Goal: Task Accomplishment & Management: Manage account settings

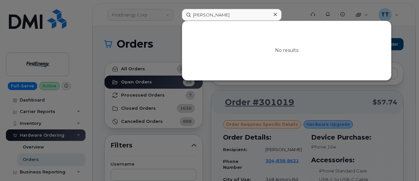
scroll to position [66, 0]
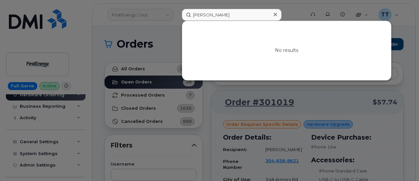
click at [210, 16] on input "pete dery" at bounding box center [232, 15] width 100 height 12
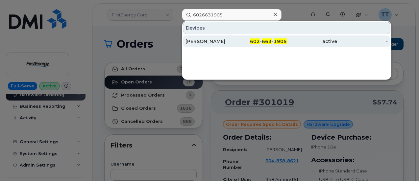
type input "6026631905"
click at [206, 41] on div "JUSTUS PARKER" at bounding box center [210, 41] width 51 height 7
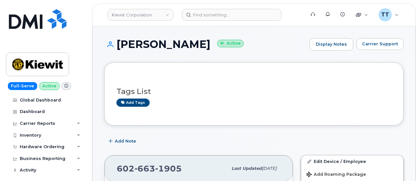
click at [137, 165] on span "663" at bounding box center [144, 169] width 21 height 10
copy span "602 663 1905"
drag, startPoint x: 104, startPoint y: 0, endPoint x: 135, endPoint y: 18, distance: 35.9
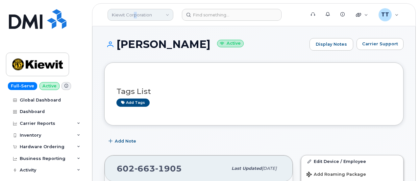
click at [135, 18] on link "Kiewit Corporation" at bounding box center [140, 15] width 66 height 12
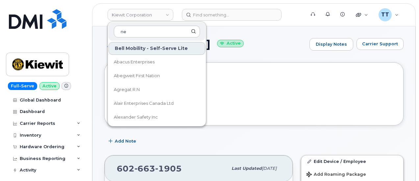
type input "n"
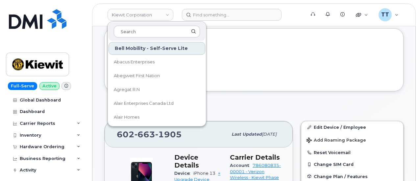
scroll to position [66, 0]
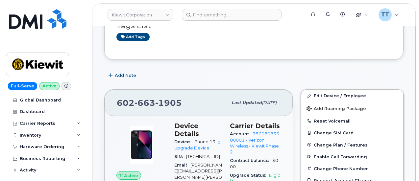
click at [153, 98] on span "663" at bounding box center [144, 103] width 21 height 10
copy span "602 663 1905"
click at [163, 102] on span "1905" at bounding box center [168, 103] width 27 height 10
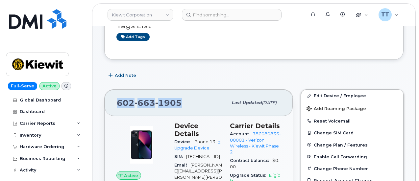
click at [163, 102] on span "1905" at bounding box center [168, 103] width 27 height 10
click at [187, 139] on link "+ Upgrade Device" at bounding box center [197, 144] width 46 height 11
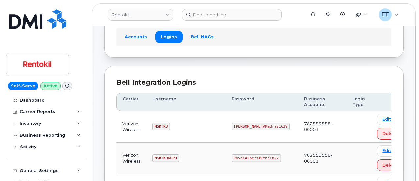
scroll to position [111, 0]
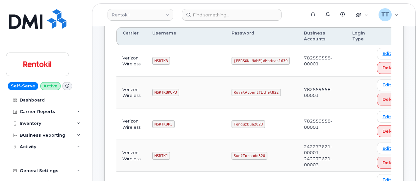
click at [156, 158] on td "MSRTK1" at bounding box center [185, 156] width 79 height 32
click at [159, 154] on code "MSRTK1" at bounding box center [161, 156] width 18 height 8
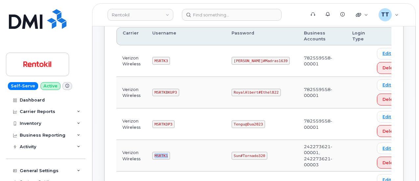
copy code "MSRTK1"
click at [241, 152] on code "Sun#Tornado320" at bounding box center [249, 156] width 36 height 8
copy code "Sun#Tornado320"
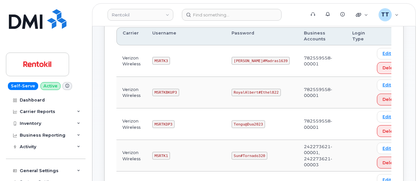
click at [198, 140] on td "MSRTK1" at bounding box center [185, 156] width 79 height 32
click at [123, 12] on link "Rentokil" at bounding box center [140, 15] width 66 height 12
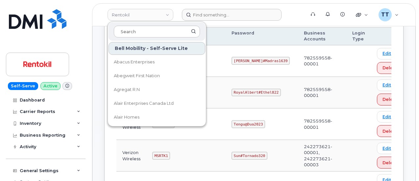
click at [295, 14] on form at bounding box center [241, 15] width 119 height 12
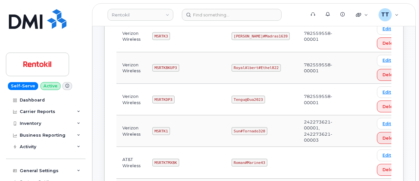
scroll to position [144, 0]
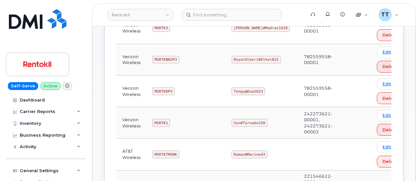
click at [242, 121] on code "Sun#Tornado320" at bounding box center [249, 123] width 36 height 8
copy code "Sun#Tornado320"
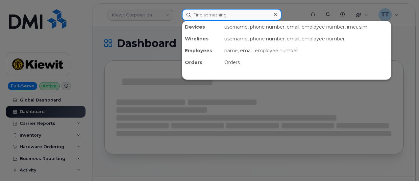
click at [212, 15] on input at bounding box center [232, 15] width 100 height 12
paste input "301006"
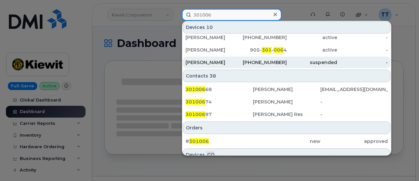
scroll to position [99, 0]
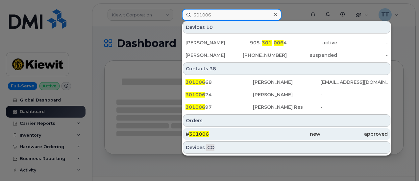
type input "301006"
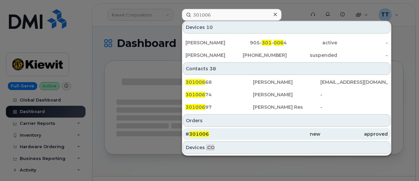
click at [218, 133] on div "# 301006" at bounding box center [218, 134] width 67 height 7
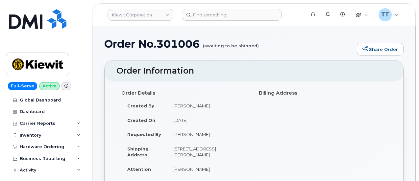
click at [161, 45] on h1 "Order No.301006 (awaiting to be shipped)" at bounding box center [228, 44] width 249 height 12
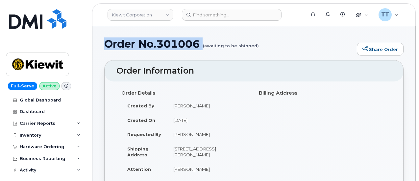
click at [161, 45] on h1 "Order No.301006 (awaiting to be shipped)" at bounding box center [228, 44] width 249 height 12
copy h1 "Order No.301006"
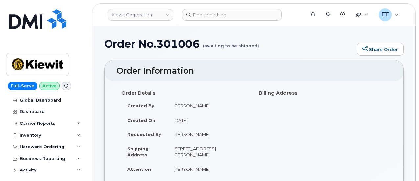
scroll to position [66, 0]
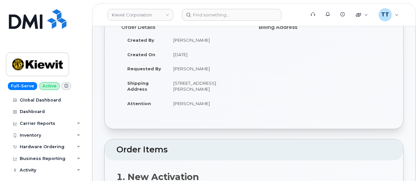
drag, startPoint x: 173, startPoint y: 82, endPoint x: 200, endPoint y: 88, distance: 28.2
click at [200, 88] on td "[STREET_ADDRESS][PERSON_NAME]" at bounding box center [207, 86] width 81 height 20
copy td "[STREET_ADDRESS][PERSON_NAME]"
click at [181, 86] on td "[STREET_ADDRESS][PERSON_NAME]" at bounding box center [207, 86] width 81 height 20
click at [179, 89] on td "2306 Foreman Rd, Orange, TX, 77630, USA" at bounding box center [207, 86] width 81 height 20
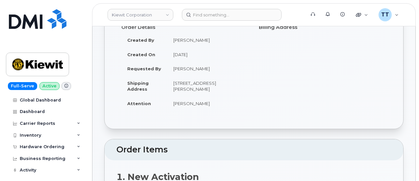
click at [176, 89] on td "2306 Foreman Rd, Orange, TX, 77630, USA" at bounding box center [207, 86] width 81 height 20
copy td "77630"
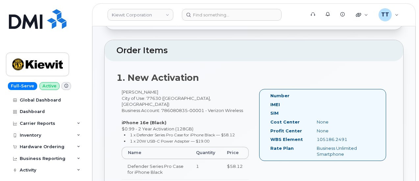
scroll to position [197, 0]
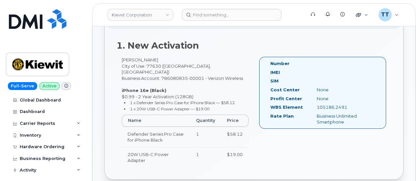
drag, startPoint x: 348, startPoint y: 105, endPoint x: 316, endPoint y: 106, distance: 32.2
click at [316, 106] on div "105186.2491" at bounding box center [343, 107] width 65 height 6
copy div "105186.2491"
click at [24, 60] on img at bounding box center [37, 64] width 51 height 19
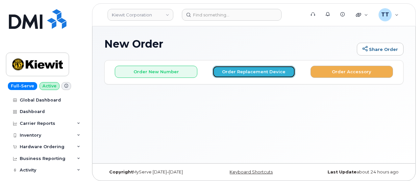
click at [244, 75] on button "Order Replacement Device" at bounding box center [253, 72] width 82 height 12
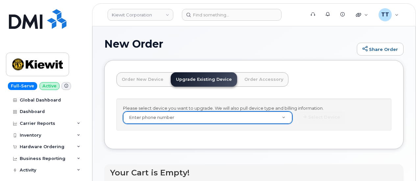
drag, startPoint x: 158, startPoint y: 124, endPoint x: 153, endPoint y: 123, distance: 4.7
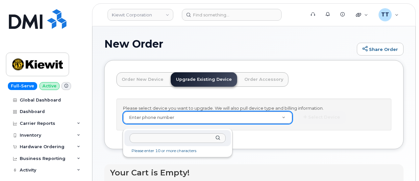
paste input "6026631905"
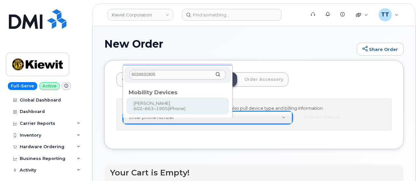
type input "6026631905"
type input "1220593"
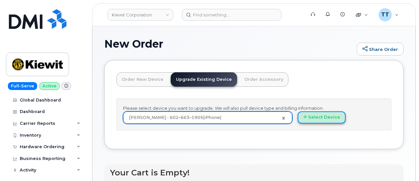
click at [297, 124] on button "Select Device" at bounding box center [321, 117] width 48 height 12
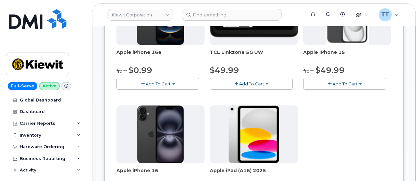
scroll to position [131, 0]
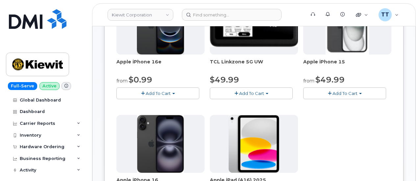
click at [146, 94] on span "Add To Cart" at bounding box center [158, 93] width 25 height 5
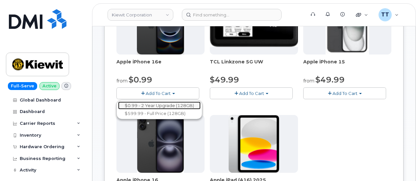
click at [144, 104] on link "$0.99 - 2 Year Upgrade (128GB)" at bounding box center [159, 106] width 82 height 8
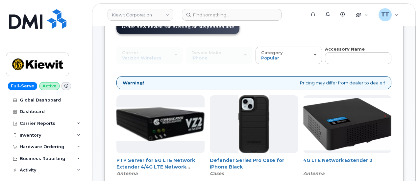
scroll to position [0, 0]
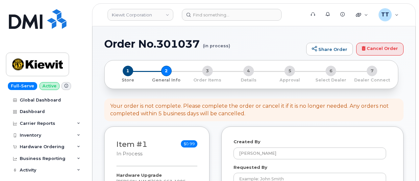
select select
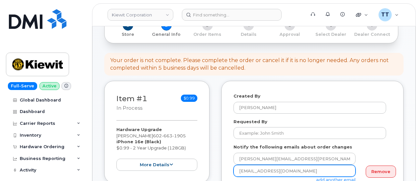
scroll to position [99, 0]
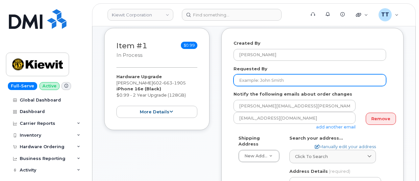
click at [261, 82] on input "Requested By" at bounding box center [309, 80] width 152 height 12
paste input "[PERSON_NAME]"
type input "[PERSON_NAME]"
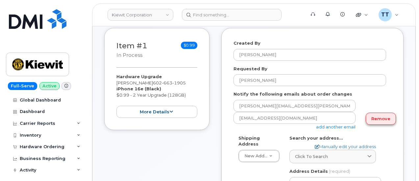
click at [370, 118] on link "Remove" at bounding box center [380, 119] width 30 height 12
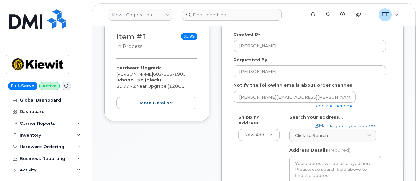
scroll to position [131, 0]
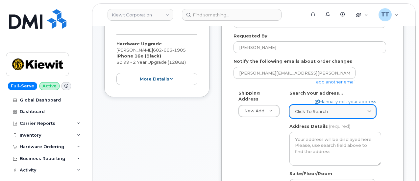
click at [323, 108] on span "Click to search" at bounding box center [311, 111] width 33 height 6
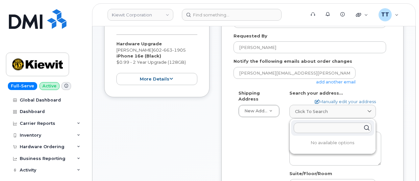
paste input "2306 Foreman Rd, Orange, TX, 77630, USA"
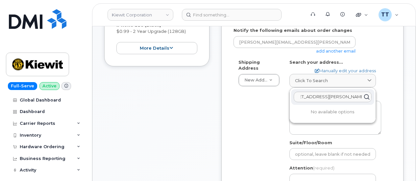
scroll to position [197, 0]
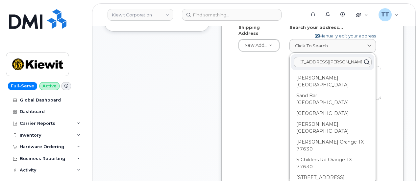
type input "2306 Foreman Rd, Orange, TX, 77630, USA"
click at [345, 36] on link "Manually edit your address" at bounding box center [344, 36] width 61 height 6
select select
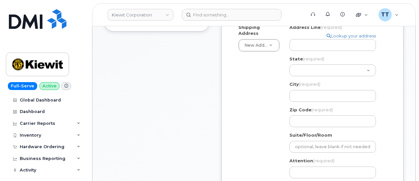
scroll to position [0, 0]
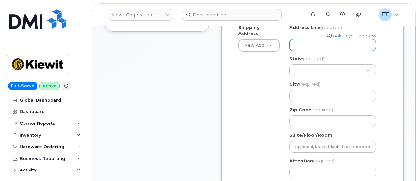
paste input "2306 Foreman Rd, Orange, TX, 77630, USA"
select select
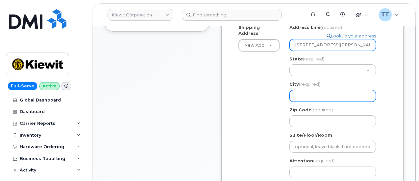
scroll to position [0, 16]
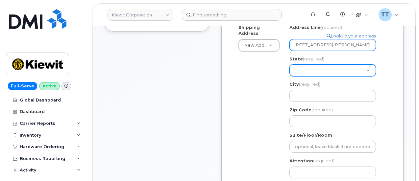
type input "2306 Foreman Rd, Orange, TX, 77630, USA"
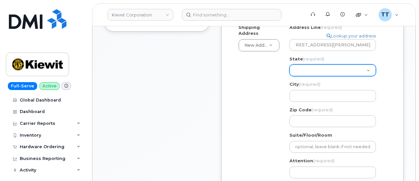
click at [321, 67] on select "Alabama Alaska American Samoa Arizona Arkansas California Colorado Connecticut …" at bounding box center [332, 70] width 86 height 12
select select "TX"
click at [289, 64] on select "Alabama Alaska American Samoa Arizona Arkansas California Colorado Connecticut …" at bounding box center [332, 70] width 86 height 12
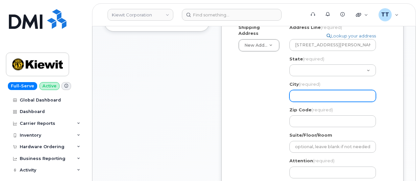
click at [316, 95] on input "City (required)" at bounding box center [332, 96] width 86 height 12
click at [320, 93] on input "City (required)" at bounding box center [332, 96] width 86 height 12
select select
type input "O"
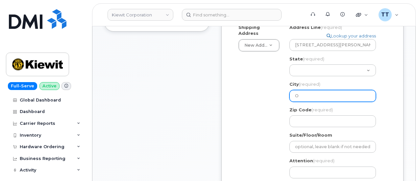
select select
type input "Or"
select select
type input "Ora"
select select
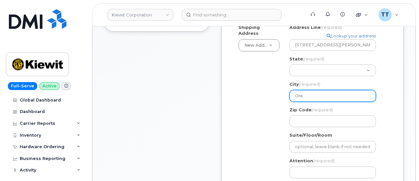
type input "Oran"
select select
type input "Orang"
select select
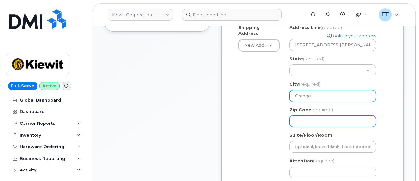
type input "Orange"
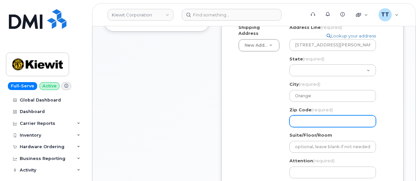
click at [324, 120] on input "Zip Code (required)" at bounding box center [332, 121] width 86 height 12
paste input "77630"
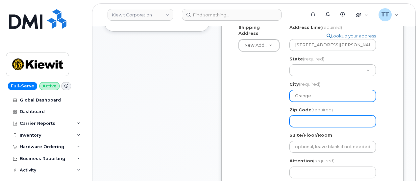
select select
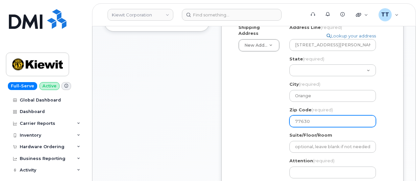
type input "77630"
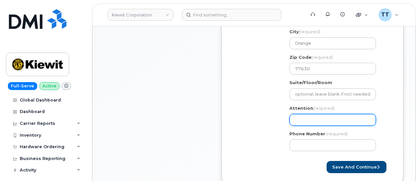
scroll to position [263, 0]
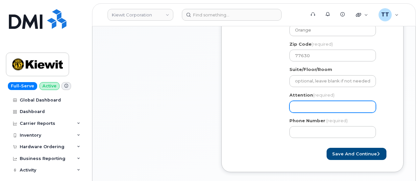
click at [325, 104] on input "Attention (required)" at bounding box center [332, 107] width 86 height 12
drag, startPoint x: 325, startPoint y: 104, endPoint x: 306, endPoint y: 104, distance: 19.1
click at [306, 104] on input "Attention (required)" at bounding box center [332, 107] width 86 height 12
paste input "CS0799308"
select select
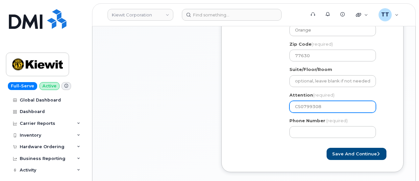
type input "CS0799308"
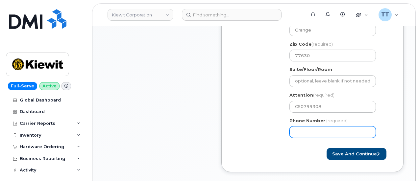
paste input "6026631905"
select select
type input "6026631905"
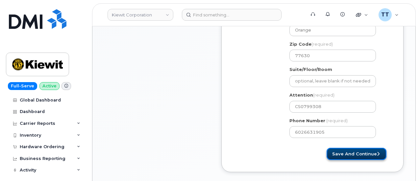
click at [342, 153] on button "Save and Continue" at bounding box center [356, 154] width 60 height 12
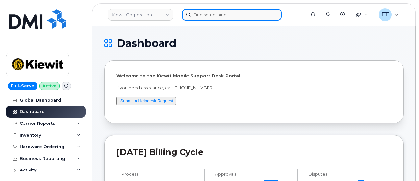
click at [224, 12] on input at bounding box center [232, 15] width 100 height 12
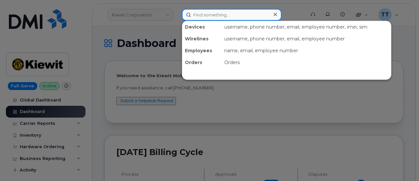
drag, startPoint x: 221, startPoint y: 24, endPoint x: 204, endPoint y: 15, distance: 19.4
paste input "Order No.301006"
type input "Order No.301006"
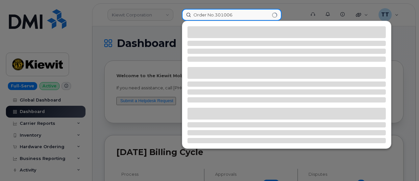
click at [202, 13] on input "Order No.301006" at bounding box center [232, 15] width 100 height 12
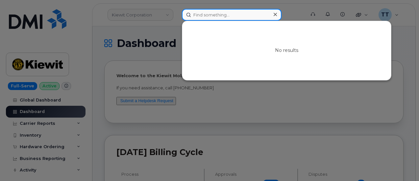
click at [231, 15] on input at bounding box center [232, 15] width 100 height 12
paste input "6026631905"
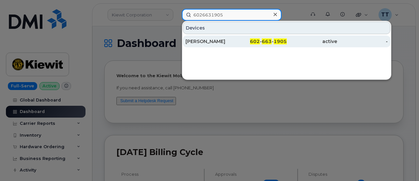
type input "6026631905"
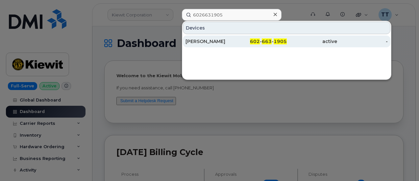
click at [232, 40] on div "[PERSON_NAME]" at bounding box center [210, 41] width 51 height 7
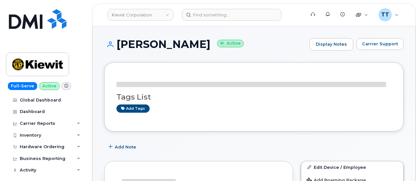
click at [160, 45] on h1 "[PERSON_NAME] Active" at bounding box center [205, 44] width 202 height 12
click at [159, 45] on h1 "[PERSON_NAME] Active" at bounding box center [205, 44] width 202 height 12
click at [159, 45] on h1 "JUSTUS PARKER Active" at bounding box center [205, 44] width 202 height 12
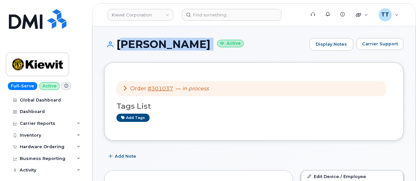
click at [159, 45] on h1 "JUSTUS PARKER Active" at bounding box center [205, 44] width 202 height 12
copy h1 "[PERSON_NAME]"
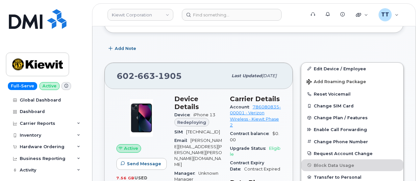
scroll to position [131, 0]
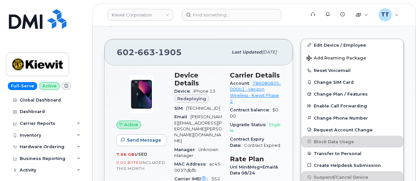
click at [143, 53] on span "663" at bounding box center [144, 52] width 21 height 10
copy span "602 663 1905"
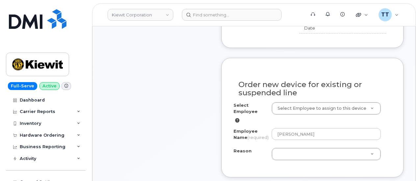
scroll to position [329, 0]
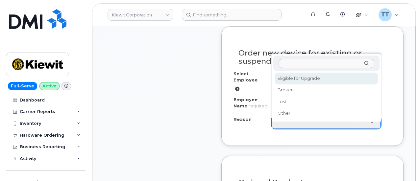
select select "eligible_for_upgrade"
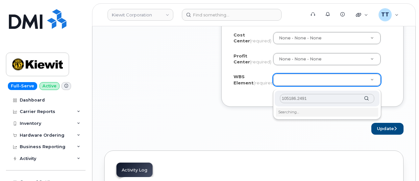
scroll to position [657, 0]
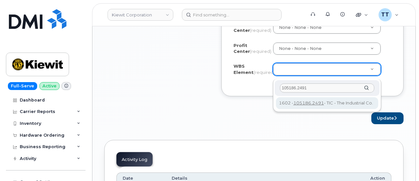
type input "105186.2491"
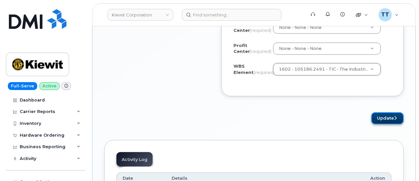
click at [376, 123] on button "Update" at bounding box center [387, 118] width 32 height 12
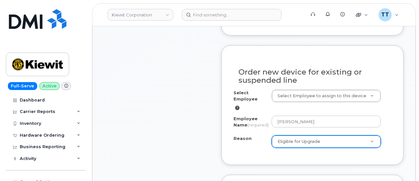
scroll to position [296, 0]
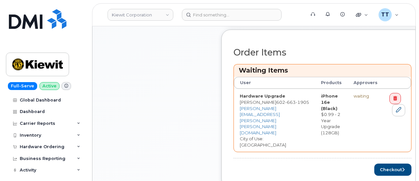
scroll to position [296, 0]
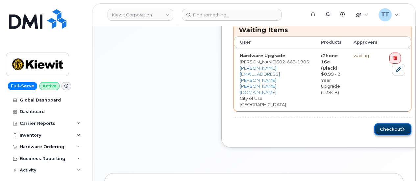
click at [375, 123] on button "Checkout" at bounding box center [392, 129] width 37 height 12
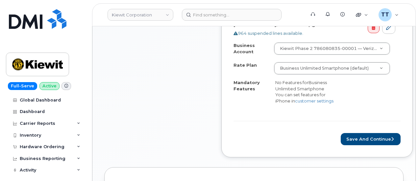
scroll to position [296, 0]
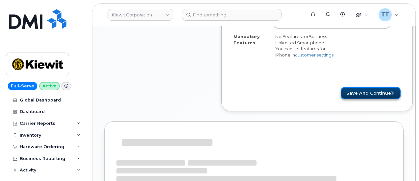
click at [368, 91] on button "Save and Continue" at bounding box center [370, 93] width 60 height 12
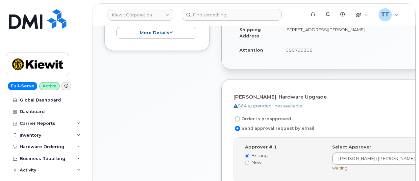
scroll to position [230, 0]
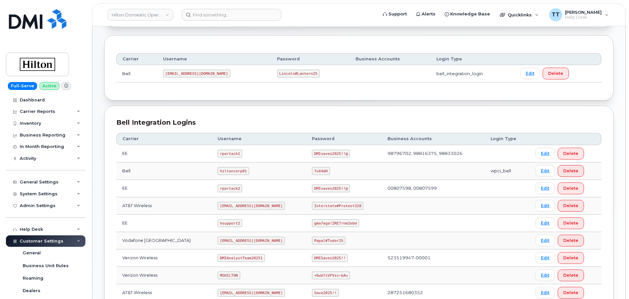
scroll to position [131, 0]
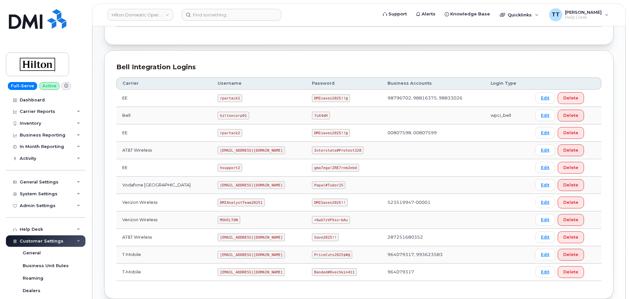
click at [226, 150] on code "[EMAIL_ADDRESS][DOMAIN_NAME]" at bounding box center [251, 151] width 67 height 8
click at [226, 150] on code "ms-hilton@dminc.com" at bounding box center [251, 151] width 67 height 8
copy code "ms-hilton@dminc.com"
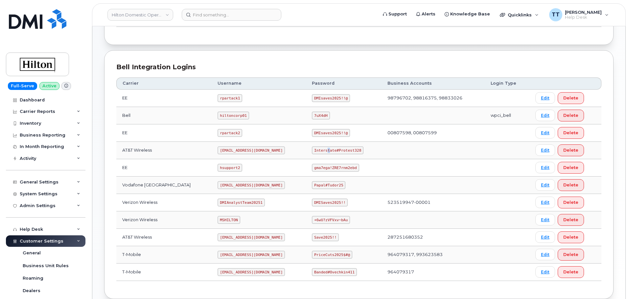
click at [321, 149] on code "Interstate#Protest328" at bounding box center [338, 151] width 52 height 8
copy code "Interstate#Protest328"
click at [384, 146] on td at bounding box center [432, 150] width 103 height 17
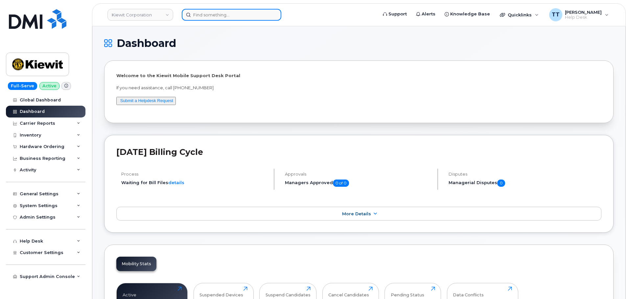
click at [220, 18] on input at bounding box center [232, 15] width 100 height 12
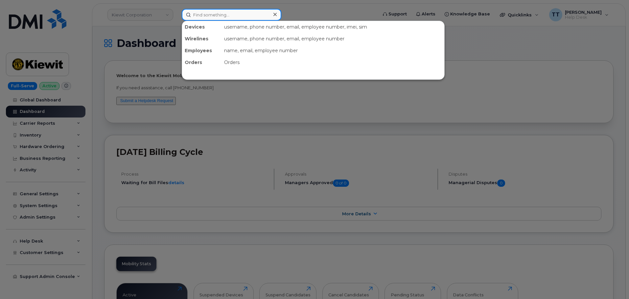
paste input "813-240-8568"
type input "813-240-8568"
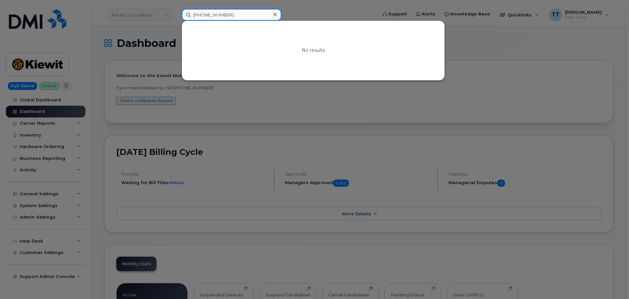
click at [206, 15] on input "813-240-8568" at bounding box center [232, 15] width 100 height 12
click at [233, 128] on div at bounding box center [314, 149] width 629 height 299
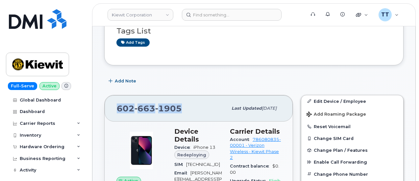
scroll to position [33, 0]
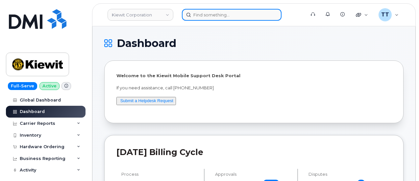
click at [222, 15] on input at bounding box center [232, 15] width 100 height 12
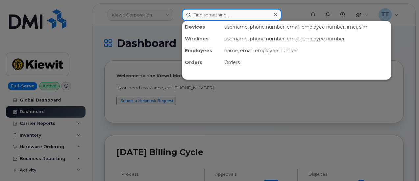
paste input "201-655-0651"
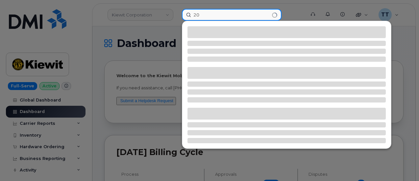
type input "2"
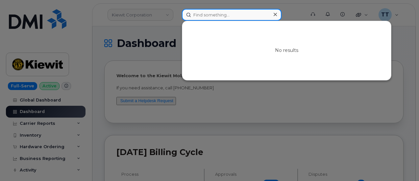
click at [213, 16] on input at bounding box center [232, 15] width 100 height 12
paste input "551-276-3077"
type input "551-276-3077"
click at [202, 15] on input "551-276-3077" at bounding box center [232, 15] width 100 height 12
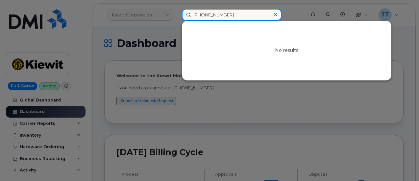
click at [202, 15] on input "551-276-3077" at bounding box center [232, 15] width 100 height 12
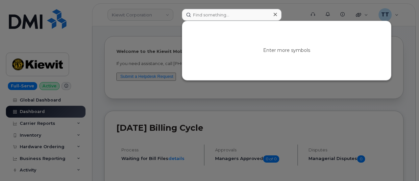
scroll to position [33, 0]
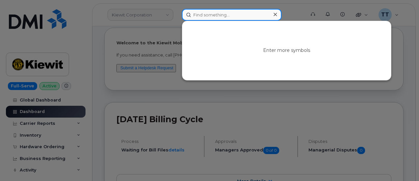
click at [203, 16] on input at bounding box center [232, 15] width 100 height 12
paste input "361-960-4627"
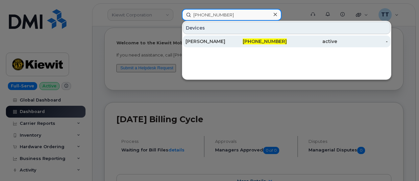
type input "361-960-4627"
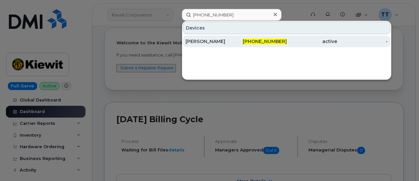
click at [210, 41] on div "NATE REISDORFF" at bounding box center [210, 41] width 51 height 7
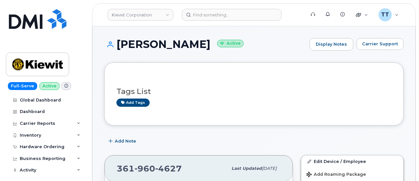
click at [177, 43] on h1 "NATE REISDORFF Active" at bounding box center [205, 44] width 202 height 12
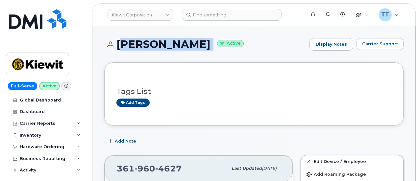
click at [177, 43] on h1 "NATE REISDORFF Active" at bounding box center [205, 44] width 202 height 12
copy h1 "NATE REISDORFF"
drag, startPoint x: 269, startPoint y: 43, endPoint x: 269, endPoint y: 47, distance: 4.0
click at [269, 44] on h1 "NATE REISDORFF Active" at bounding box center [205, 44] width 202 height 12
click at [189, 40] on h1 "NATE REISDORFF Active" at bounding box center [205, 44] width 202 height 12
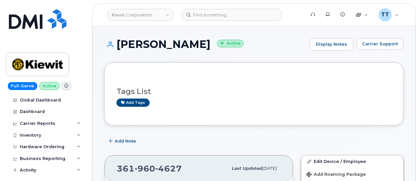
click at [162, 42] on h1 "NATE REISDORFF Active" at bounding box center [205, 44] width 202 height 12
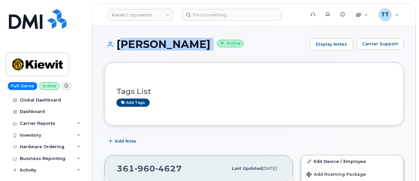
click at [162, 42] on h1 "NATE REISDORFF Active" at bounding box center [205, 44] width 202 height 12
copy h1 "NATE REISDORFF"
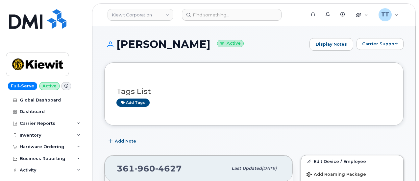
click at [270, 51] on div "NATE REISDORFF Active Display Notes Carrier Support" at bounding box center [253, 50] width 299 height 24
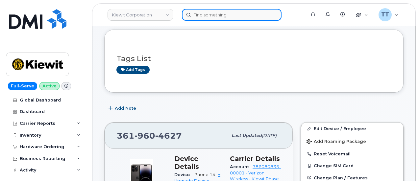
click at [215, 15] on input at bounding box center [232, 15] width 100 height 12
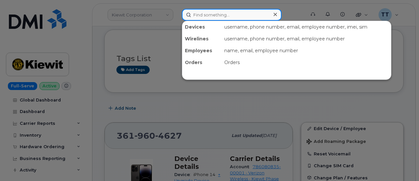
paste input "301049"
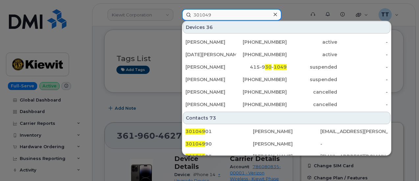
scroll to position [230, 0]
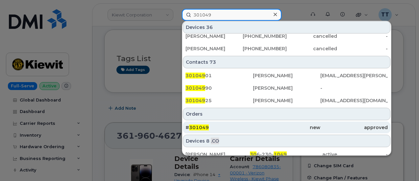
type input "301049"
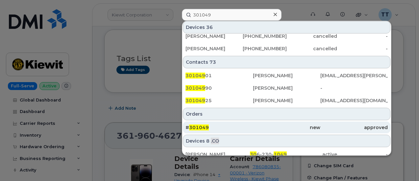
click at [244, 124] on div "# 301049" at bounding box center [218, 127] width 67 height 7
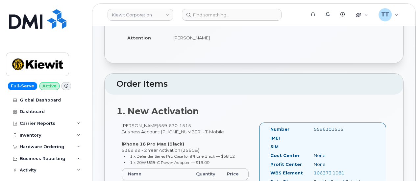
scroll to position [33, 0]
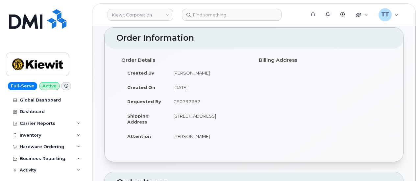
click at [350, 103] on div "Order Details Created By Chris Smith Created On September 17, 2025 Requested By…" at bounding box center [253, 102] width 275 height 95
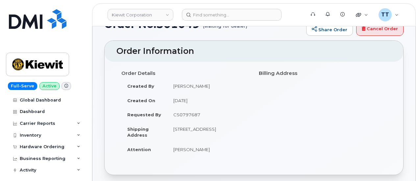
scroll to position [0, 0]
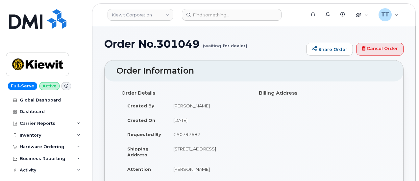
click at [165, 43] on h1 "Order No.301049 (waiting for dealer)" at bounding box center [203, 44] width 198 height 12
click at [165, 45] on h1 "Order No.301049 (waiting for dealer)" at bounding box center [203, 44] width 198 height 12
click at [164, 44] on h1 "Order No.301049 (waiting for dealer)" at bounding box center [203, 44] width 198 height 12
copy h1 "301049"
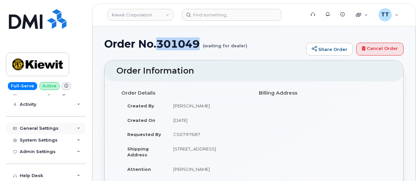
scroll to position [33, 0]
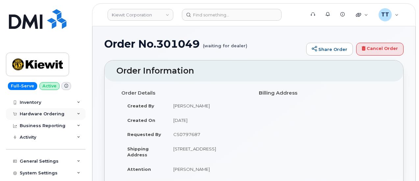
click at [46, 111] on div "Hardware Ordering" at bounding box center [42, 113] width 45 height 5
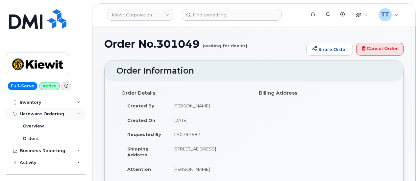
click at [47, 118] on div "Hardware Ordering" at bounding box center [46, 114] width 80 height 12
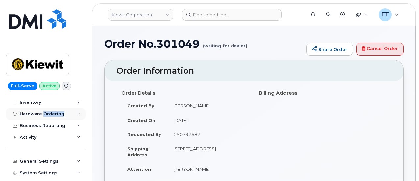
click at [47, 118] on div "Hardware Ordering" at bounding box center [46, 114] width 80 height 12
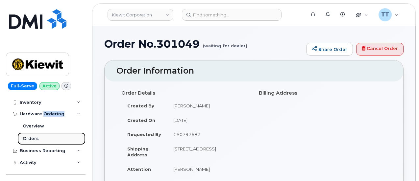
click at [37, 137] on link "Orders" at bounding box center [51, 138] width 68 height 12
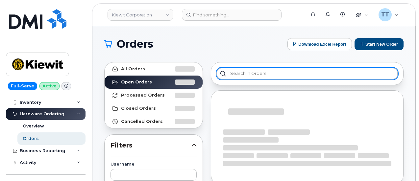
click at [255, 75] on input "text" at bounding box center [306, 74] width 181 height 12
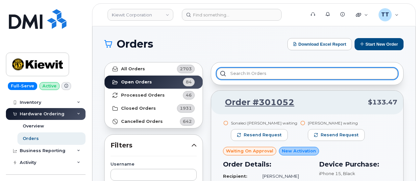
paste input "301049"
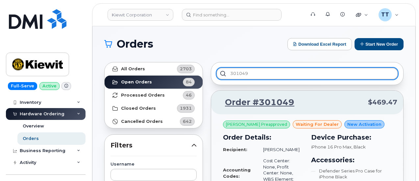
type input "301049"
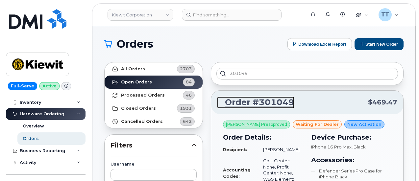
click at [258, 102] on link "Order #301049" at bounding box center [255, 103] width 77 height 12
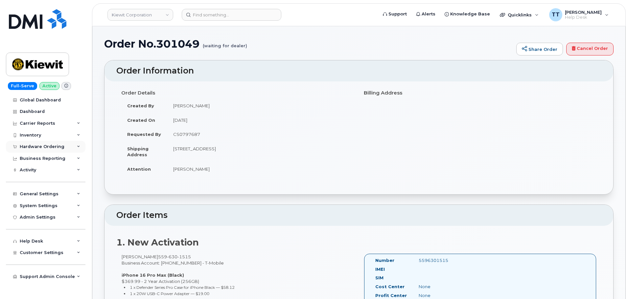
click at [42, 148] on div "Hardware Ordering" at bounding box center [42, 146] width 45 height 5
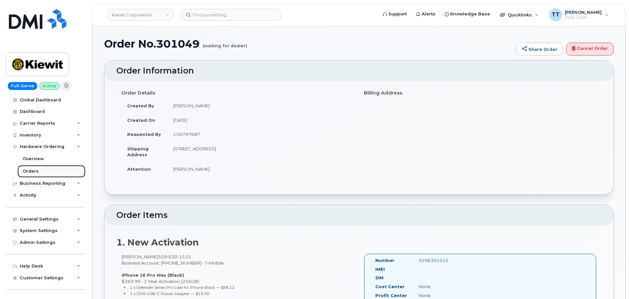
click at [31, 170] on div "Orders" at bounding box center [31, 172] width 16 height 6
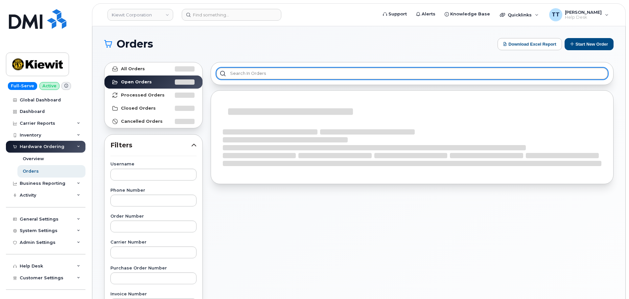
click at [282, 75] on input "text" at bounding box center [412, 74] width 392 height 12
paste input "301049"
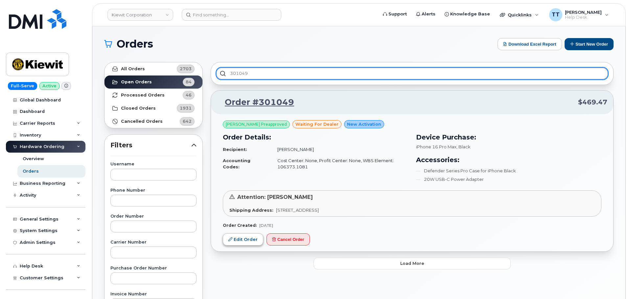
type input "301049"
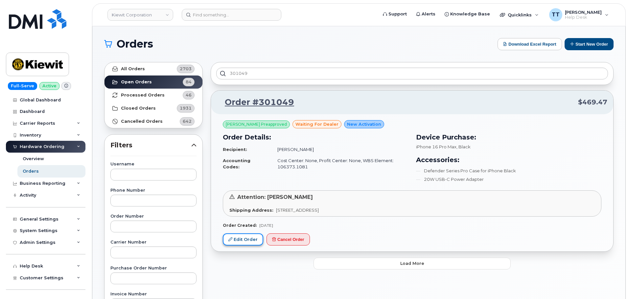
click at [241, 181] on link "Edit Order" at bounding box center [243, 240] width 40 height 12
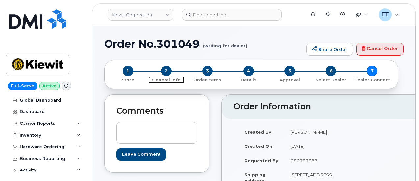
click at [161, 71] on span "2" at bounding box center [166, 71] width 11 height 11
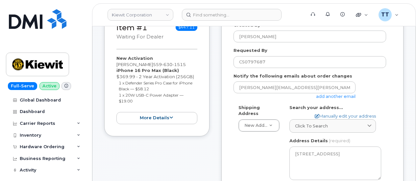
scroll to position [99, 0]
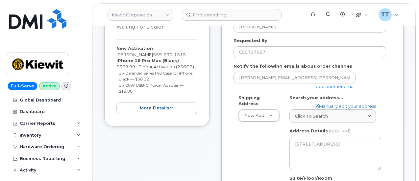
click at [370, 82] on div "[PERSON_NAME][EMAIL_ADDRESS][PERSON_NAME][PERSON_NAME][DOMAIN_NAME] add another…" at bounding box center [309, 81] width 152 height 18
drag, startPoint x: 350, startPoint y: 107, endPoint x: 342, endPoint y: 108, distance: 7.3
click at [350, 107] on link "Manually edit your address" at bounding box center [344, 106] width 61 height 6
select select
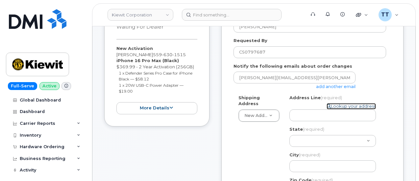
click at [350, 107] on link "Lookup your address" at bounding box center [350, 106] width 49 height 6
select select
type textarea "[STREET_ADDRESS]"
type input "[PERSON_NAME]"
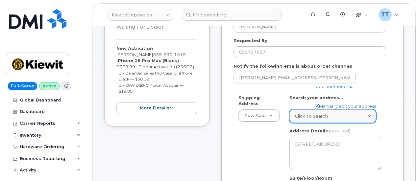
click at [322, 115] on span "Click to search" at bounding box center [311, 116] width 33 height 6
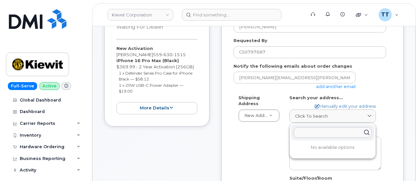
paste input "[STREET_ADDRESS]"
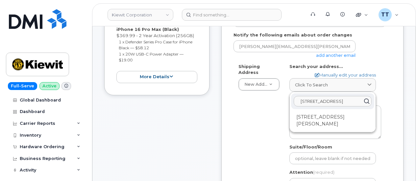
scroll to position [131, 0]
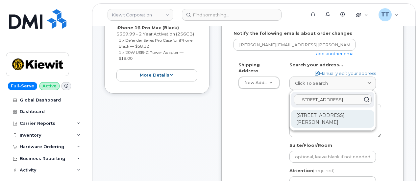
type input "[STREET_ADDRESS]"
click at [314, 117] on div "[STREET_ADDRESS][PERSON_NAME]" at bounding box center [332, 119] width 83 height 18
select select
type input "11 Abilene Dr"
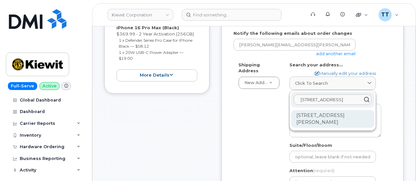
type input "Etobicoke"
type input "M9A 2M7"
type textarea "11 Abilene Dr ETOBICOKE ON M9A 2M7 CANADA"
select select "? string:ON ?"
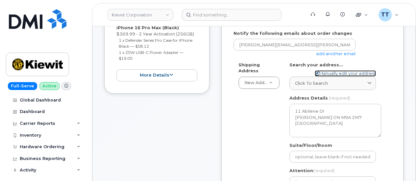
click at [332, 71] on link "Manually edit your address" at bounding box center [344, 73] width 61 height 6
select select
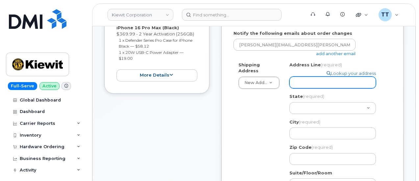
paste input "118 Caddo Drive Abilene, TX 79602"
select select
type input "118 Caddo Drive Abilene, TX 79602"
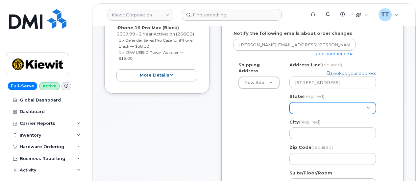
click at [329, 105] on select "Alabama Alaska American Samoa Arizona Arkansas California Colorado Connecticut …" at bounding box center [332, 108] width 86 height 12
click at [316, 108] on select "Alabama Alaska American Samoa Arizona Arkansas California Colorado Connecticut …" at bounding box center [332, 108] width 86 height 12
select select "TX"
click at [289, 102] on select "Alabama Alaska American Samoa Arizona Arkansas California Colorado Connecticut …" at bounding box center [332, 108] width 86 height 12
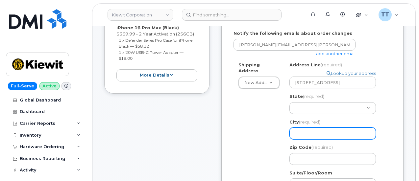
click at [305, 134] on input "City (required)" at bounding box center [332, 133] width 86 height 12
click at [304, 134] on input "City (required)" at bounding box center [332, 133] width 86 height 12
paste input "Abilene"
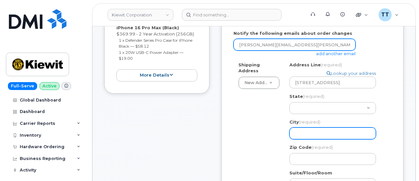
select select
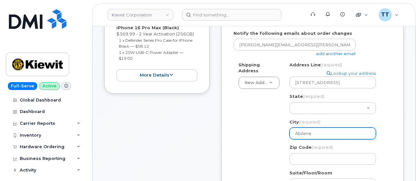
type input "Abilene"
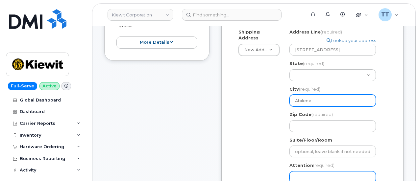
scroll to position [197, 0]
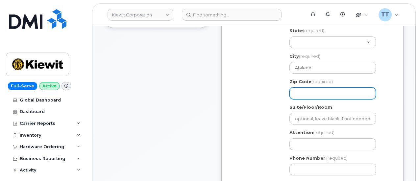
click at [316, 91] on input "Zip Code (required)" at bounding box center [332, 93] width 86 height 12
paste input "79602"
select select
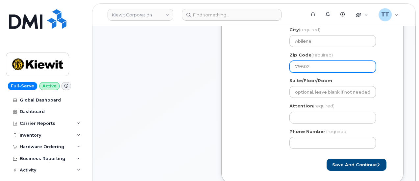
scroll to position [230, 0]
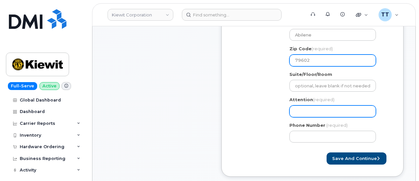
type input "79602"
click at [312, 112] on input "Attention (required)" at bounding box center [332, 111] width 86 height 12
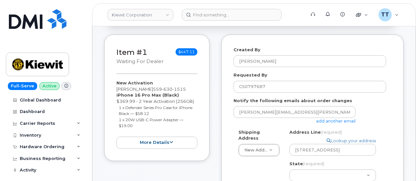
scroll to position [66, 0]
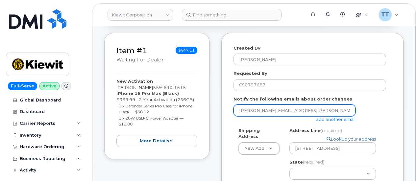
click at [249, 110] on input "JEFF.RICE@KIEWIT.COM" at bounding box center [294, 110] width 122 height 12
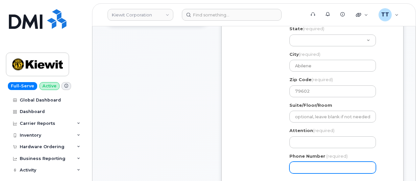
scroll to position [230, 0]
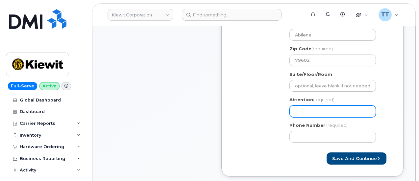
click at [312, 107] on input "Attention (required)" at bounding box center [332, 111] width 86 height 12
paste input "JEFF.RICE@KIEWIT.COM"
select select
type input "JEFF.RICE@KIEWIT.COM"
select select
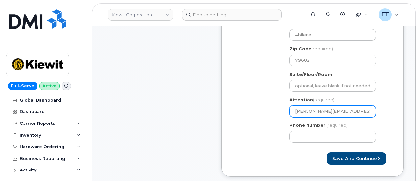
type input "JEFF.RICE@KIEWIT.CO"
select select
type input "JEFF.RICE@KIEWIT.C"
select select
type input "JEFF.RICE@KIEWIT."
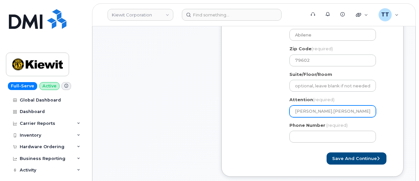
select select
type input "JEFF.RICE@KIEWIT"
select select
type input "JEFF.RICE@KIEWI"
select select
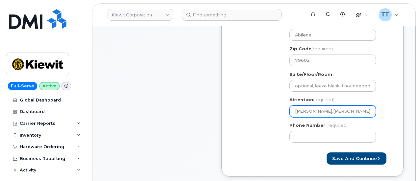
type input "JEFF.RICE@KIEW"
select select
type input "JEFF.RICE@KIE"
select select
type input "JEFF.RICE@KI"
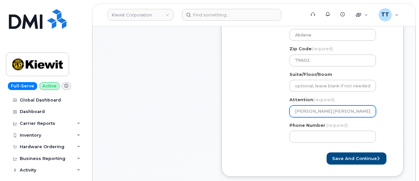
select select
type input "JEFF.RICE@K"
select select
type input "JEFF.RICE@"
select select
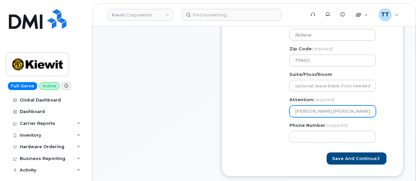
type input "JEFF.RICE"
select select
type input "JEFFRICE"
select select
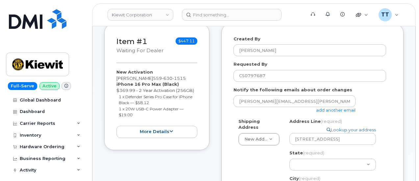
scroll to position [66, 0]
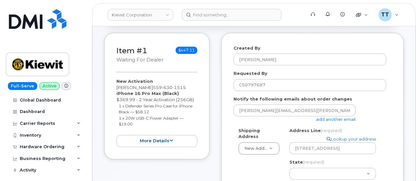
type input "[PERSON_NAME]"
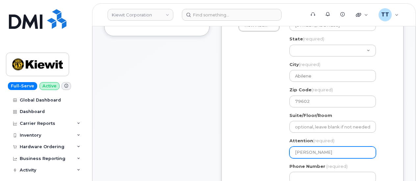
scroll to position [230, 0]
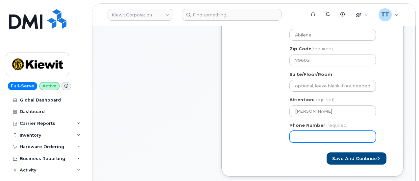
click at [306, 137] on input "Phone Number" at bounding box center [332, 137] width 86 height 12
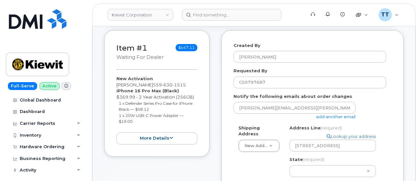
scroll to position [66, 0]
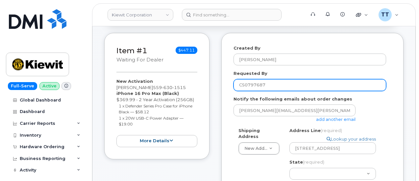
type input "1"
click at [252, 84] on input "CS0797687" at bounding box center [309, 85] width 152 height 12
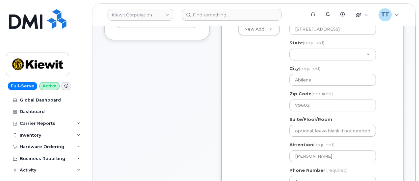
scroll to position [230, 0]
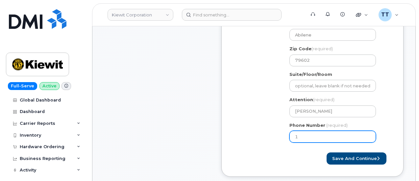
click at [314, 135] on input "1" at bounding box center [332, 137] width 86 height 12
paste input "5596301515"
select select
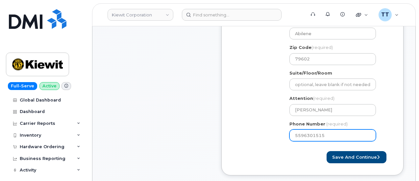
scroll to position [296, 0]
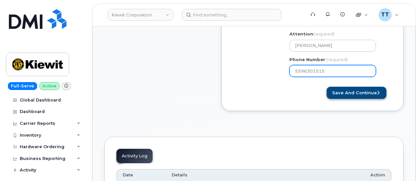
type input "5596301515"
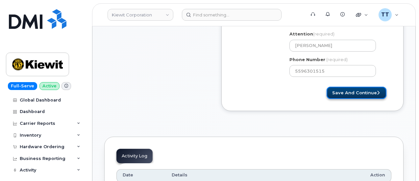
click at [346, 95] on button "Save and Continue" at bounding box center [356, 93] width 60 height 12
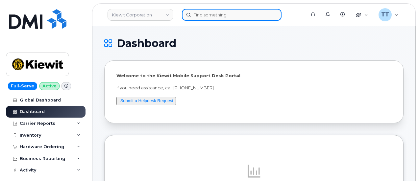
click at [220, 17] on input at bounding box center [232, 15] width 100 height 12
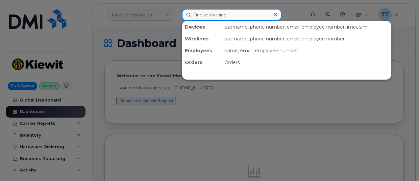
paste input "[PHONE_NUMBER]"
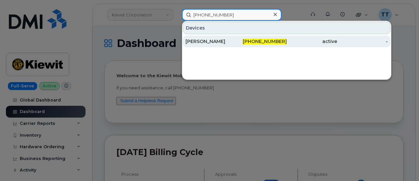
type input "[PHONE_NUMBER]"
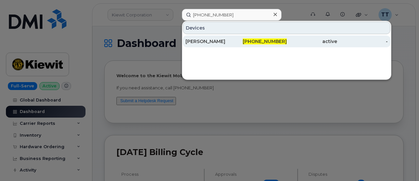
click at [226, 40] on div "[PERSON_NAME]" at bounding box center [210, 41] width 51 height 7
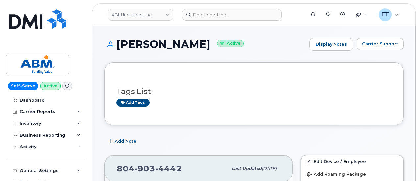
click at [161, 46] on h1 "[PERSON_NAME] Active" at bounding box center [205, 44] width 202 height 12
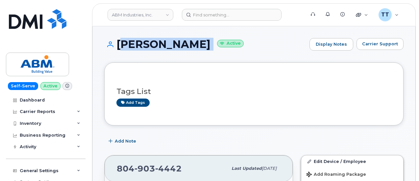
click at [161, 46] on h1 "[PERSON_NAME] Active" at bounding box center [205, 44] width 202 height 12
copy h1 "DERRICK CHILDRESS"
click at [234, 53] on div "DERRICK CHILDRESS Active Display Notes Carrier Support" at bounding box center [253, 50] width 299 height 24
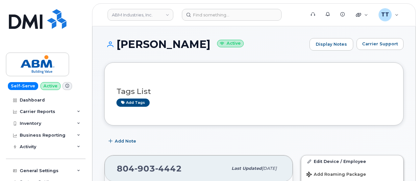
click at [157, 46] on h1 "DERRICK CHILDRESS Active" at bounding box center [205, 44] width 202 height 12
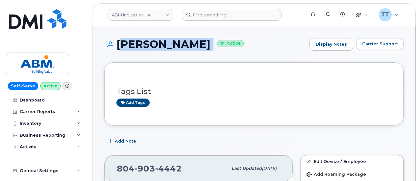
click at [157, 46] on h1 "DERRICK CHILDRESS Active" at bounding box center [205, 44] width 202 height 12
copy h1 "DERRICK CHILDRESS"
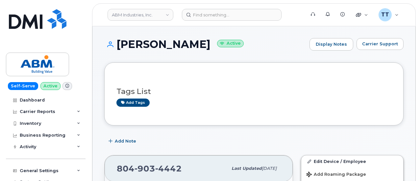
click at [187, 62] on div "Tags List Add tags" at bounding box center [253, 93] width 299 height 63
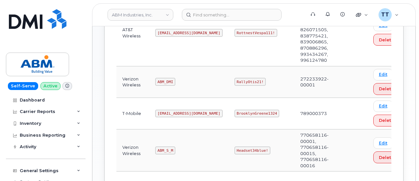
scroll to position [121, 0]
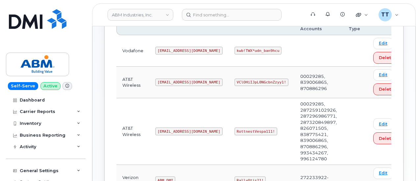
click at [171, 127] on code "[EMAIL_ADDRESS][DOMAIN_NAME]" at bounding box center [188, 131] width 67 height 8
copy code "abm@dminc.com"
click at [234, 127] on code "RottnestVespa111!" at bounding box center [255, 131] width 43 height 8
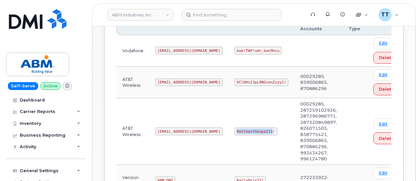
click at [234, 127] on code "RottnestVespa111!" at bounding box center [255, 131] width 43 height 8
click at [234, 130] on code "RottnestVespa111!" at bounding box center [255, 131] width 43 height 8
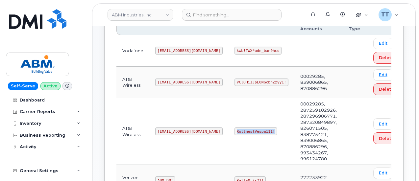
click at [234, 130] on code "RottnestVespa111!" at bounding box center [255, 131] width 43 height 8
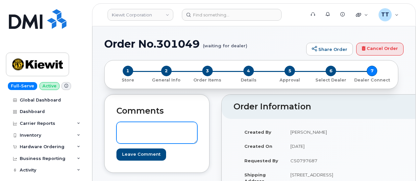
click at [163, 134] on textarea at bounding box center [156, 133] width 81 height 22
paste textarea "118 Caddo DrAbilene, TX 79602"
drag, startPoint x: 127, startPoint y: 136, endPoint x: 133, endPoint y: 131, distance: 7.0
click at [127, 136] on textarea "New address: 118 Caddo DrAbilene, TX 79602" at bounding box center [156, 133] width 81 height 22
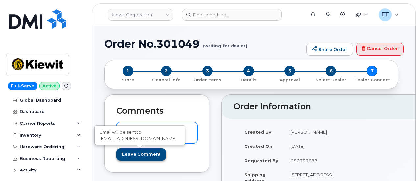
type textarea "New address: [STREET_ADDRESS][PERSON_NAME]"
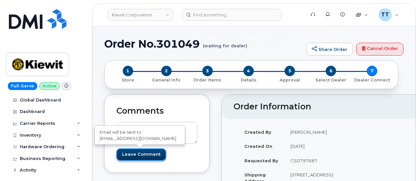
click at [139, 156] on input "Leave Comment" at bounding box center [141, 155] width 50 height 12
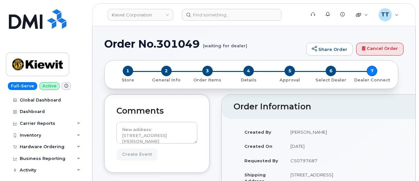
type input "Create Event"
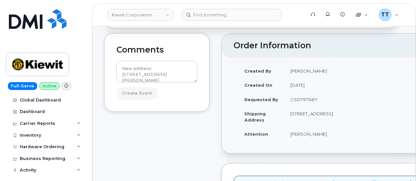
scroll to position [66, 0]
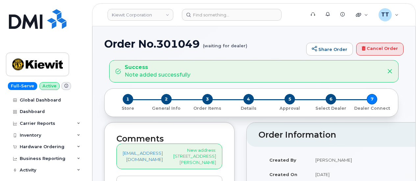
click at [161, 43] on h1 "Order No.301049 (waiting for dealer)" at bounding box center [203, 44] width 198 height 12
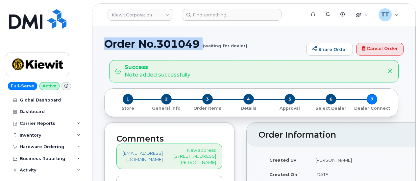
click at [161, 43] on h1 "Order No.301049 (waiting for dealer)" at bounding box center [203, 44] width 198 height 12
copy h1 "Order No.301049"
